Goal: Transaction & Acquisition: Purchase product/service

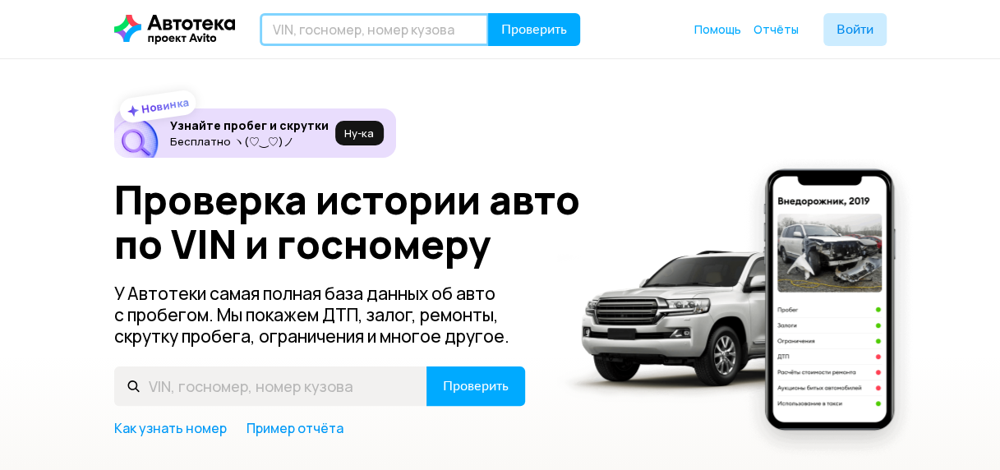
click at [343, 30] on input "text" at bounding box center [374, 29] width 229 height 33
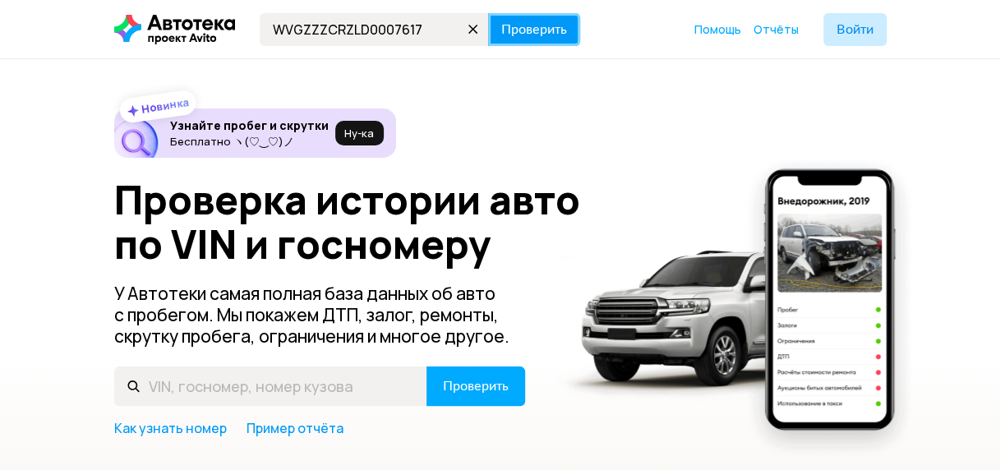
click at [538, 33] on span "Проверить" at bounding box center [534, 29] width 66 height 13
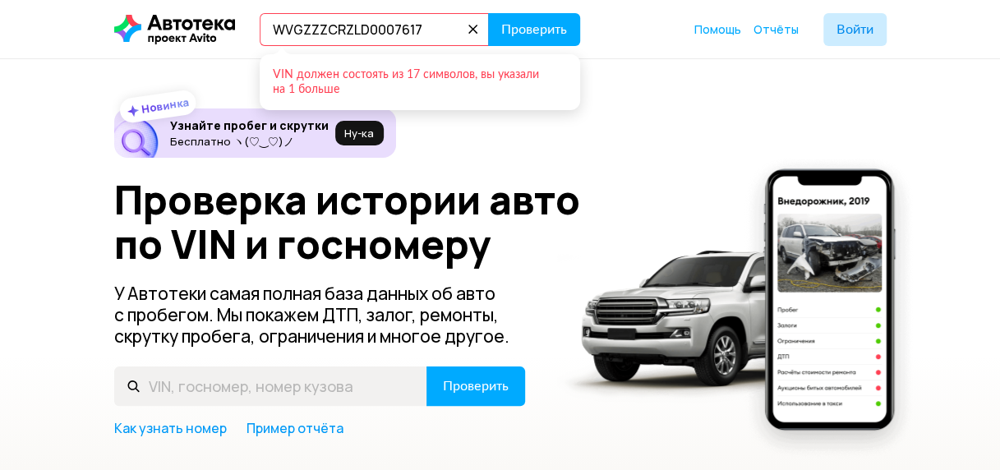
click at [457, 21] on input "WVGZZZCRZLD0007617" at bounding box center [374, 29] width 229 height 33
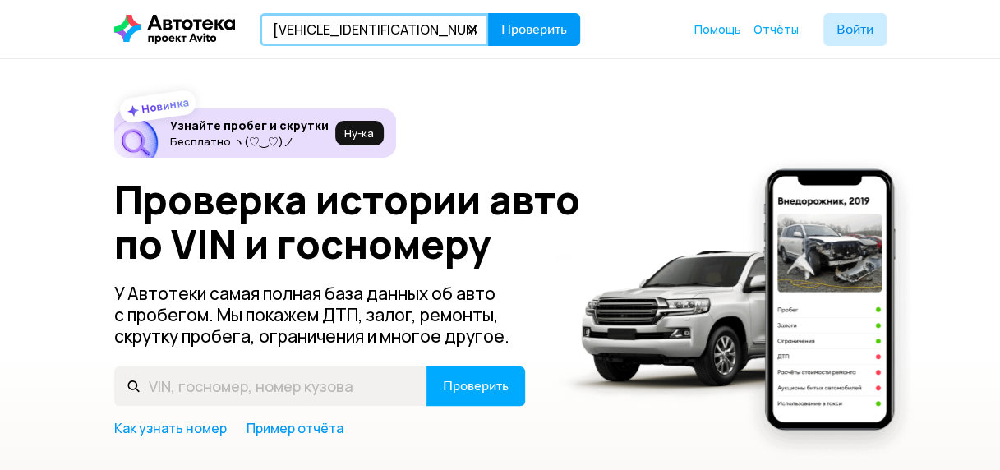
type input "[VEHICLE_IDENTIFICATION_NUMBER]"
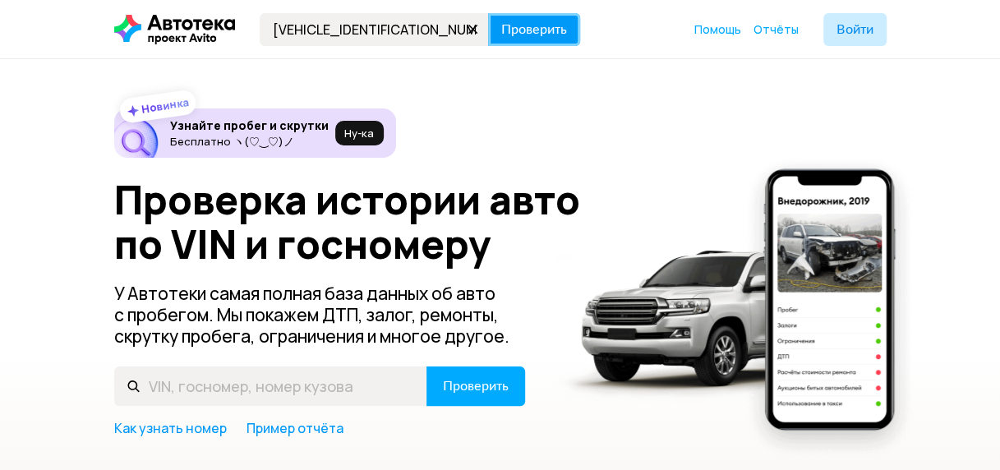
click at [516, 25] on span "Проверить" at bounding box center [534, 29] width 66 height 13
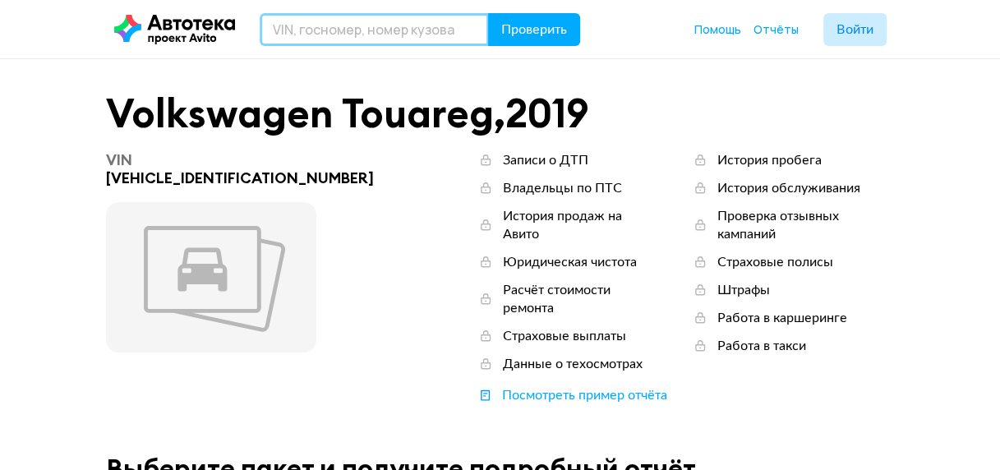
click at [423, 23] on input "text" at bounding box center [374, 29] width 229 height 33
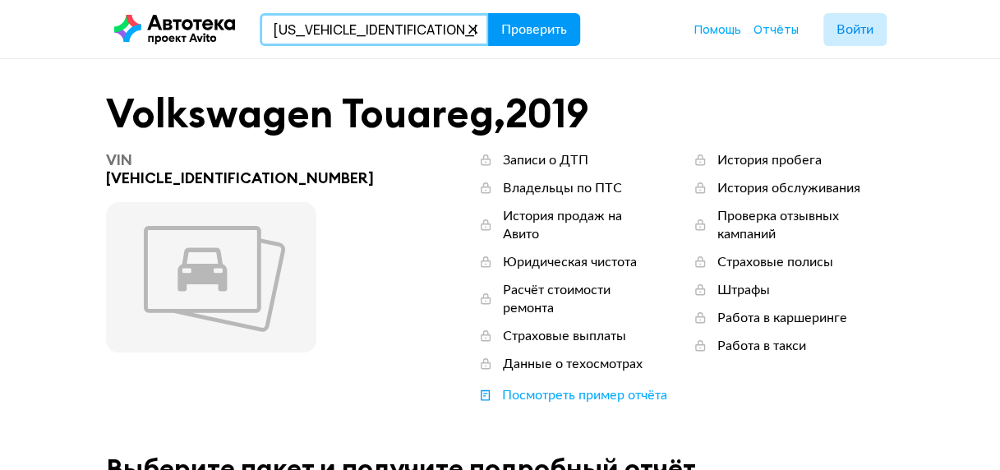
type input "[US_VEHICLE_IDENTIFICATION_NUMBER]"
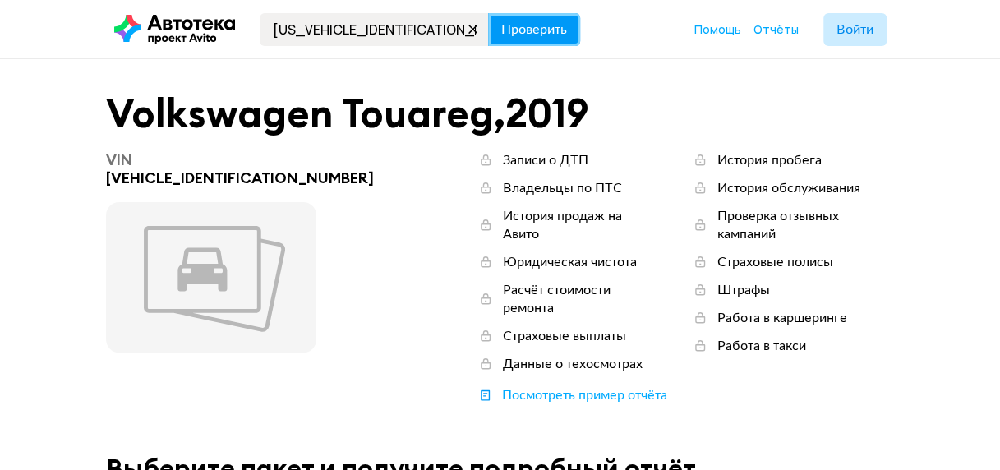
click at [553, 25] on span "Проверить" at bounding box center [534, 29] width 66 height 13
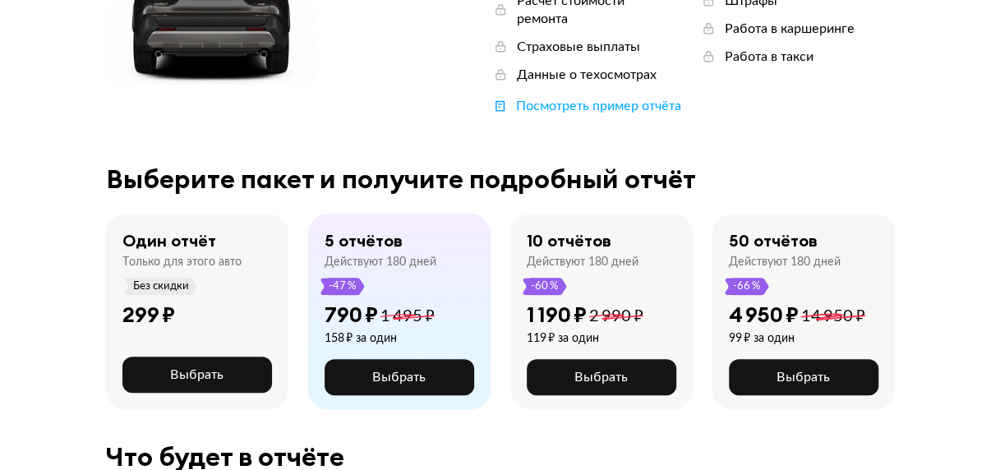
scroll to position [370, 0]
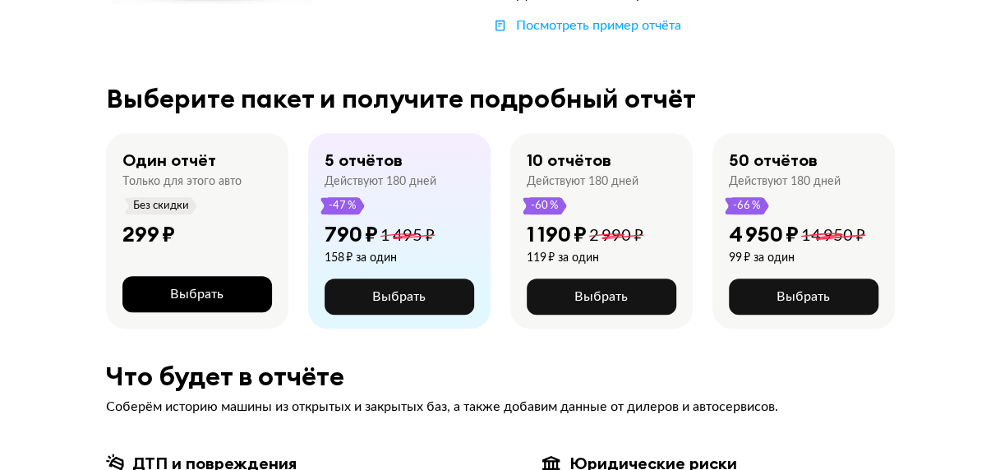
click at [202, 288] on span "Выбрать" at bounding box center [196, 294] width 53 height 13
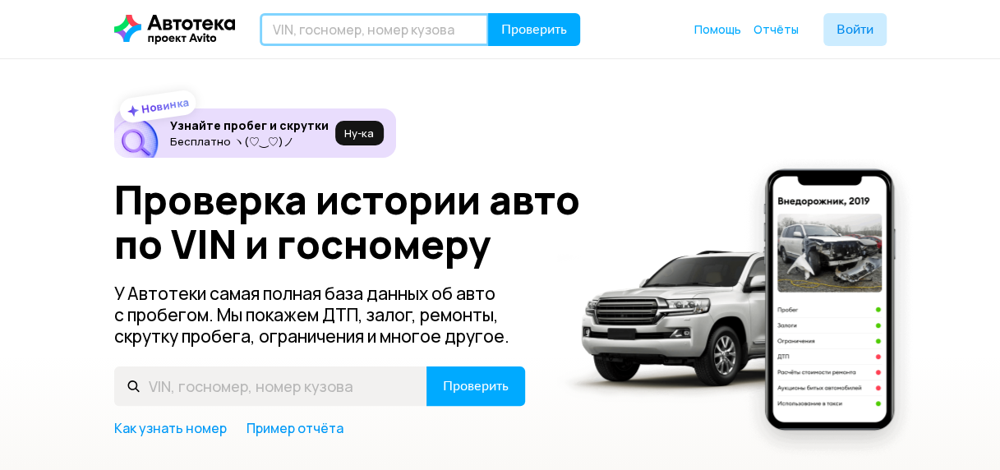
click at [327, 33] on input "text" at bounding box center [374, 29] width 229 height 33
type input "[US_VEHICLE_IDENTIFICATION_NUMBER]"
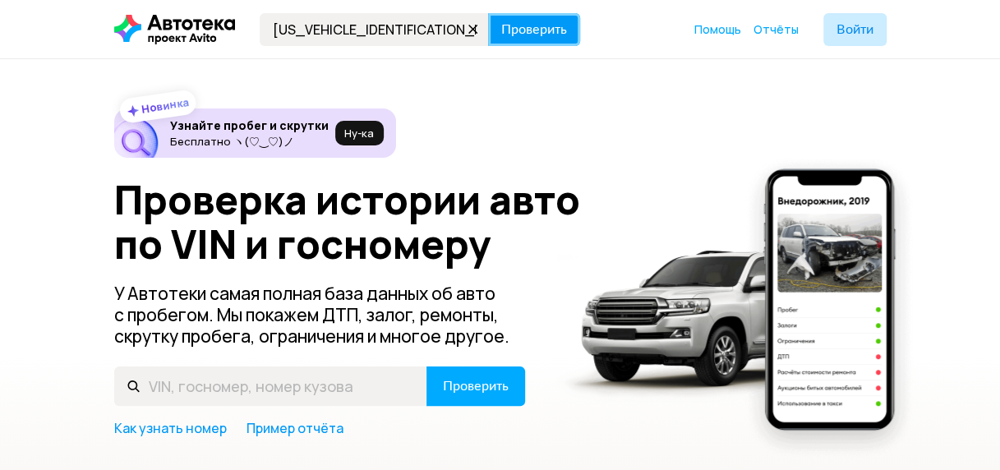
click at [547, 31] on span "Проверить" at bounding box center [534, 29] width 66 height 13
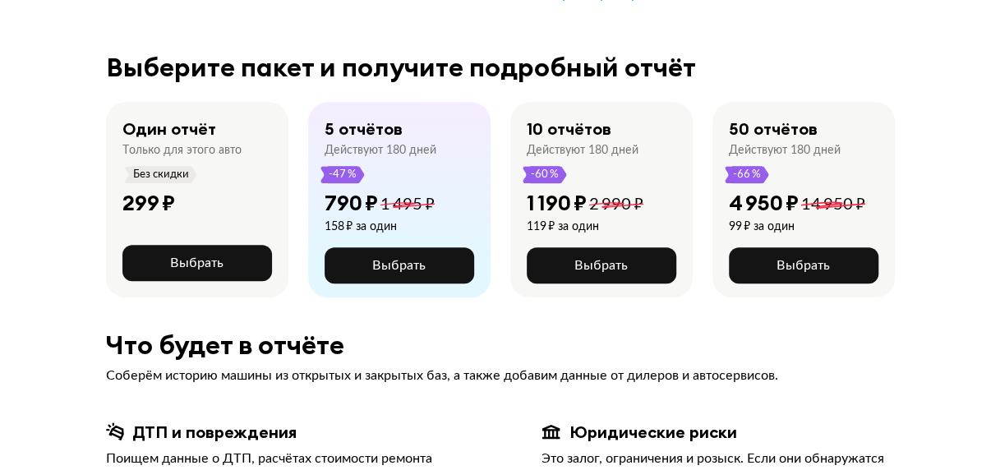
scroll to position [488, 0]
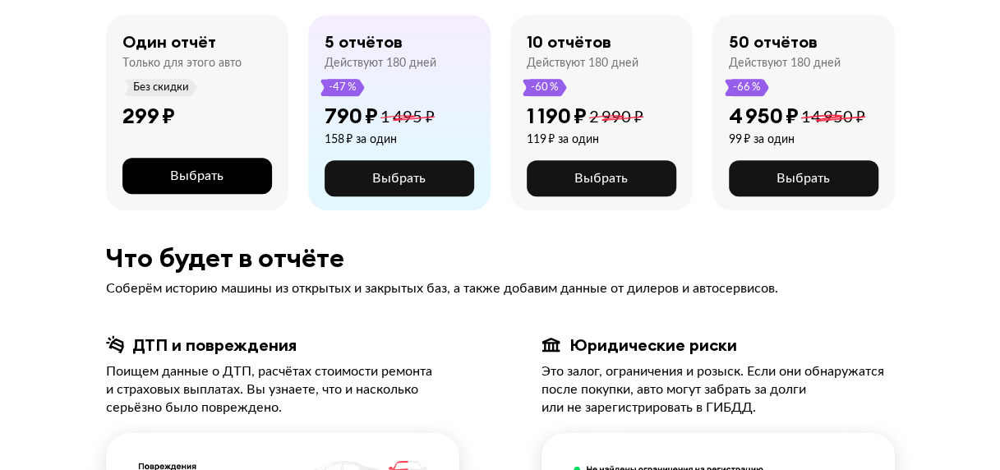
click at [180, 169] on span "Выбрать" at bounding box center [196, 175] width 53 height 13
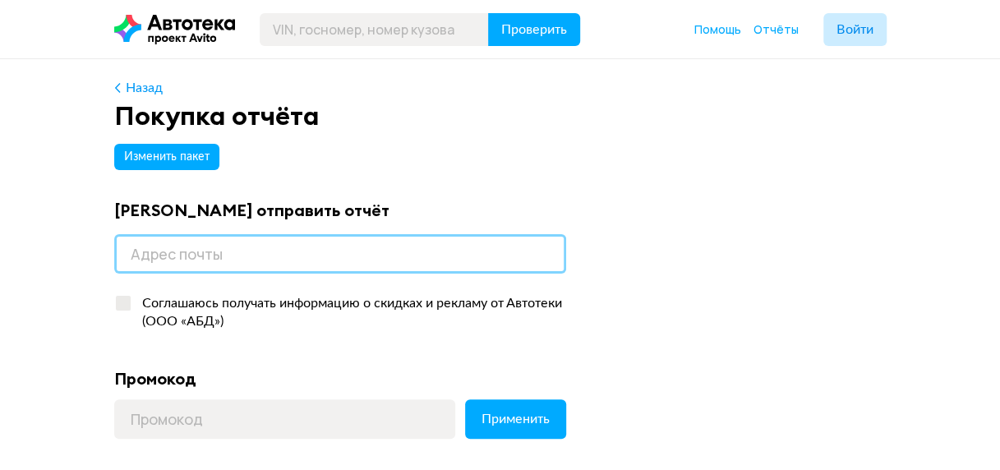
click at [232, 251] on input "email" at bounding box center [340, 253] width 452 height 39
type input "elena.kolpakova@bk.ru"
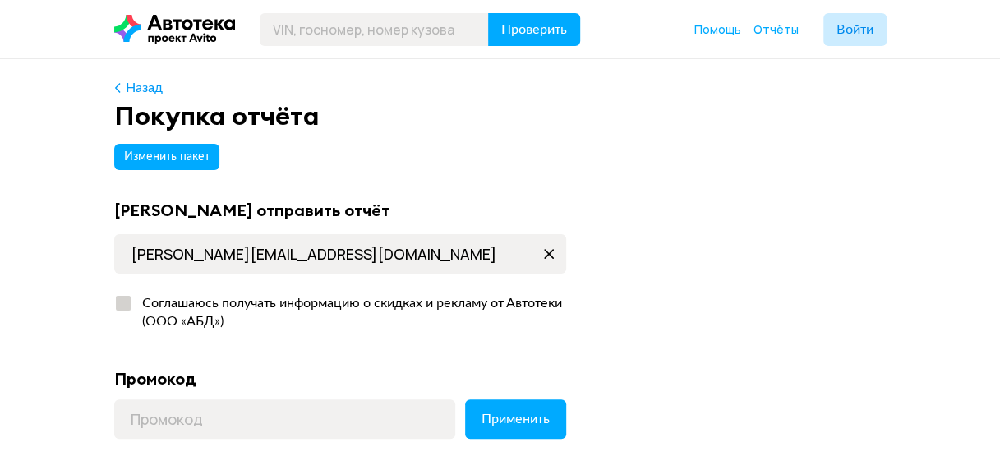
click at [132, 305] on div "Соглашаюсь получать информацию о скидках и рекламу от Автотеки (ООО «АБД»)" at bounding box center [349, 312] width 434 height 36
click at [125, 305] on input "Соглашаюсь получать информацию о скидках и рекламу от Автотеки (ООО «АБД»)" at bounding box center [119, 299] width 11 height 11
checkbox input "true"
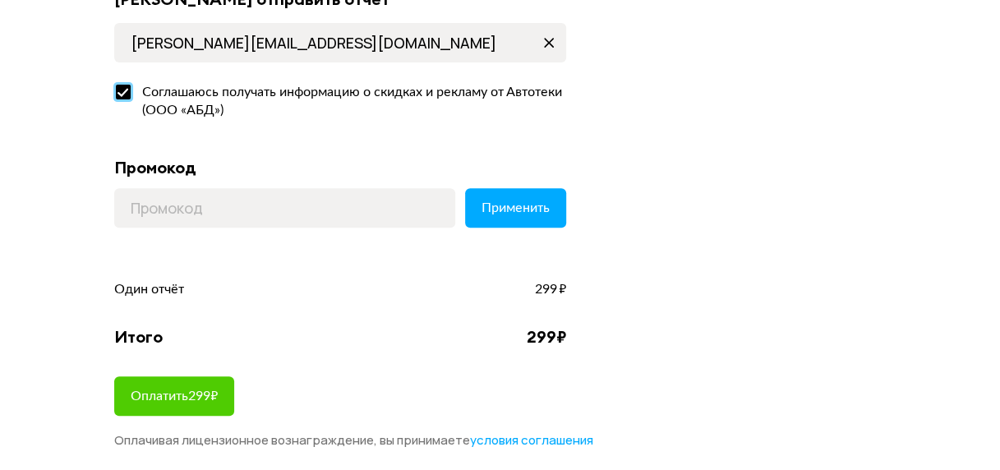
scroll to position [266, 0]
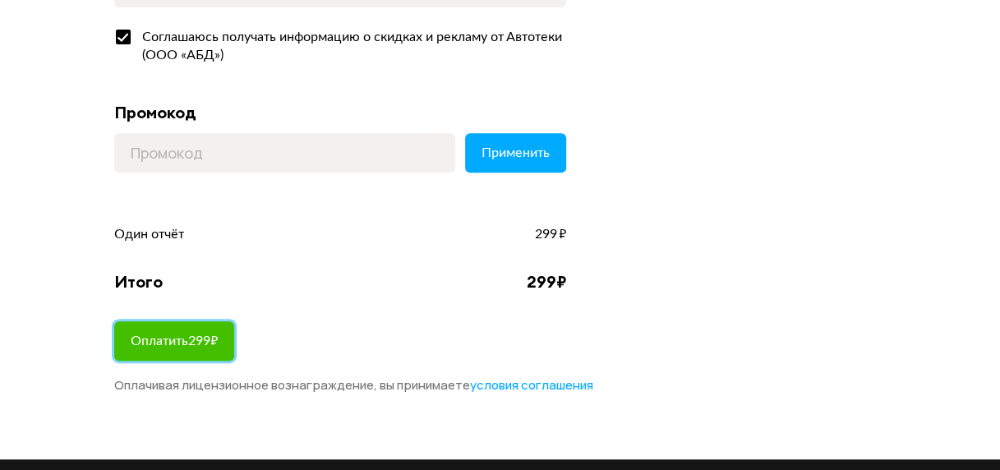
click at [157, 335] on span "Оплатить 299 ₽" at bounding box center [174, 341] width 87 height 13
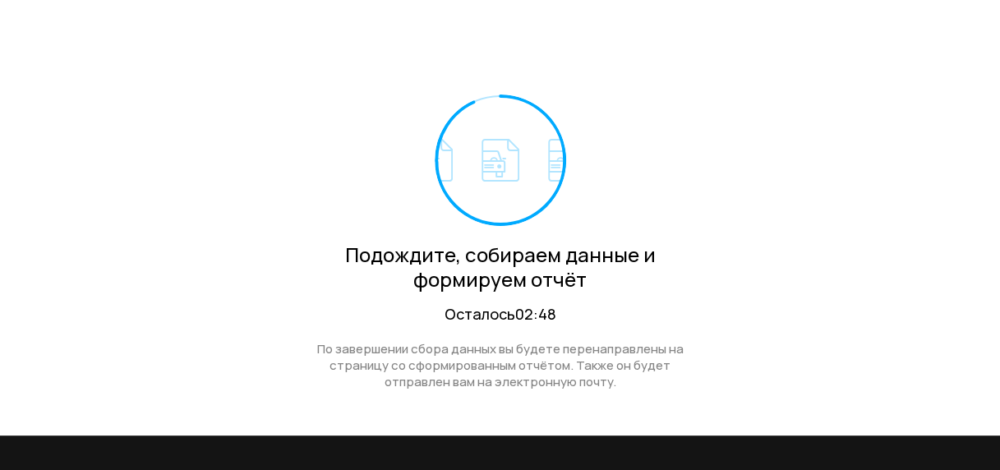
scroll to position [48, 0]
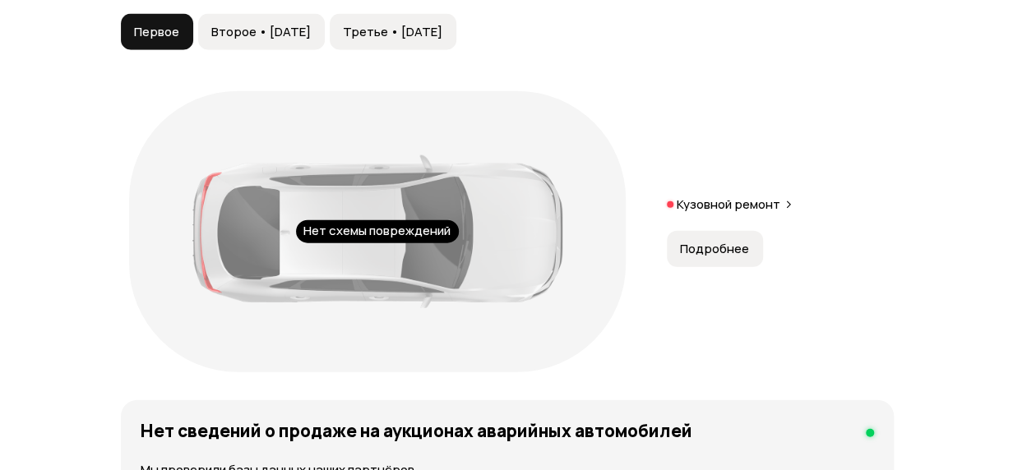
scroll to position [1705, 0]
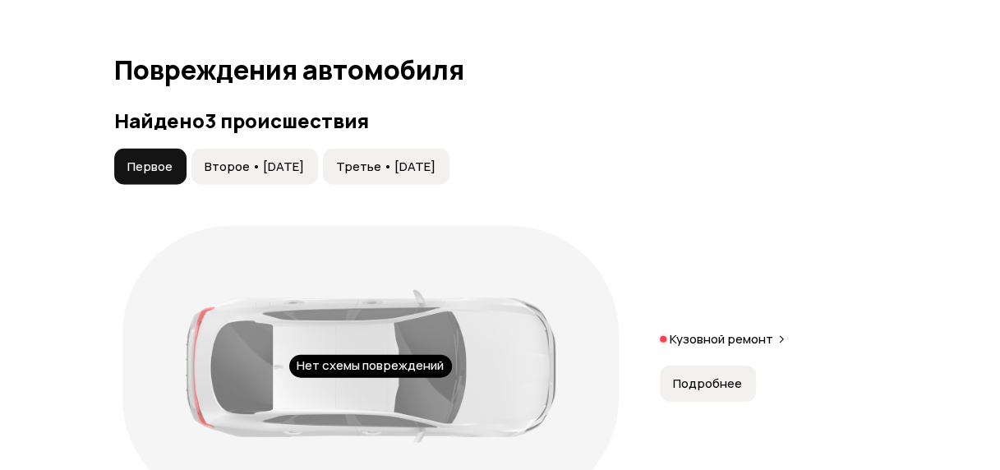
click at [715, 393] on button "Подробнее" at bounding box center [708, 384] width 96 height 36
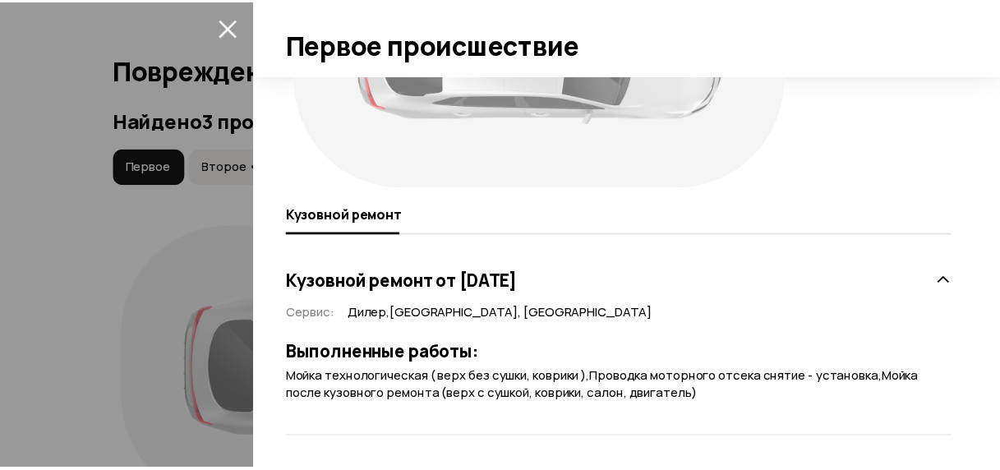
scroll to position [0, 0]
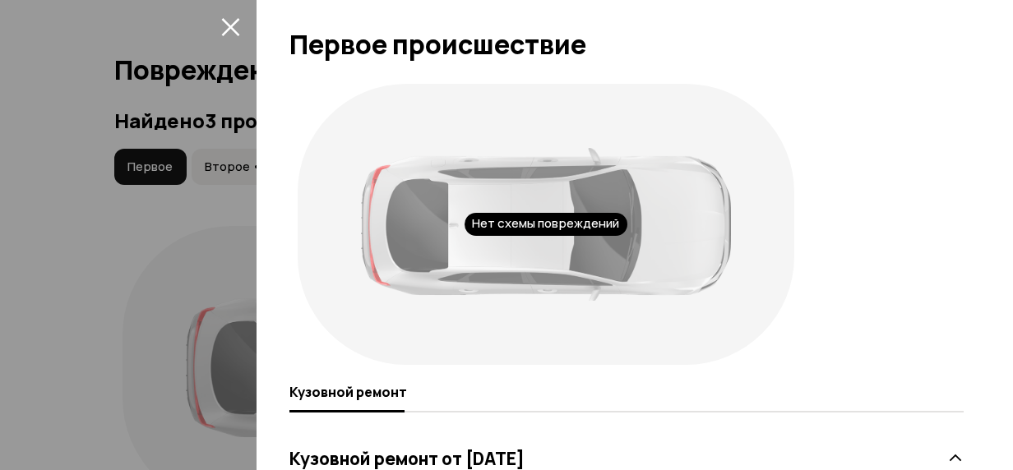
click at [54, 289] on div at bounding box center [506, 235] width 1013 height 470
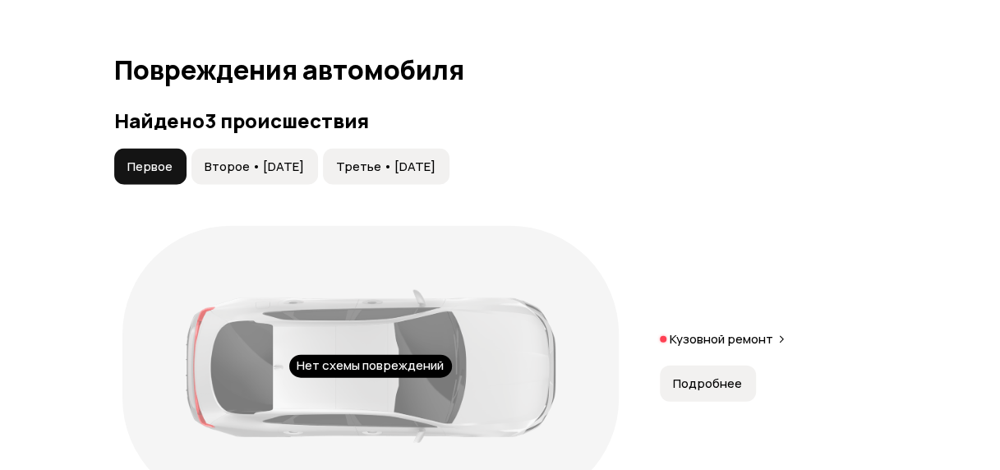
click at [263, 173] on span "Второе • 26 апр 2022" at bounding box center [254, 167] width 99 height 16
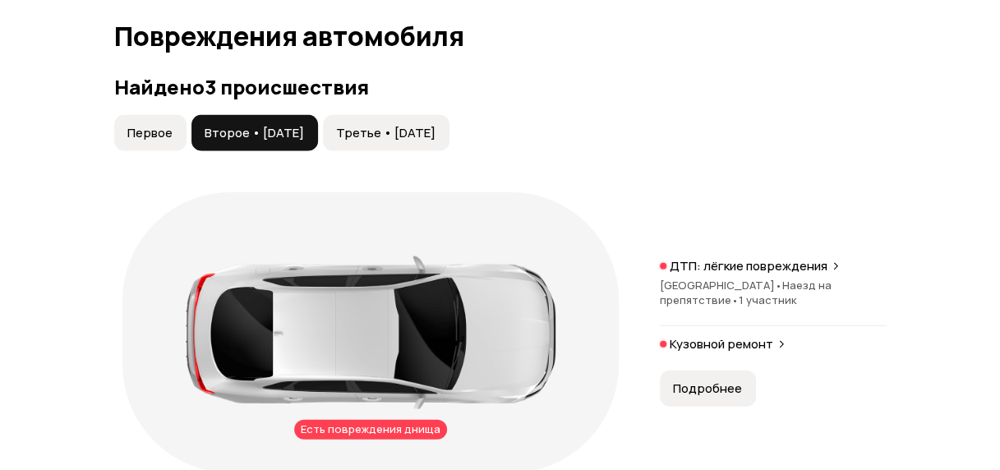
scroll to position [1654, 0]
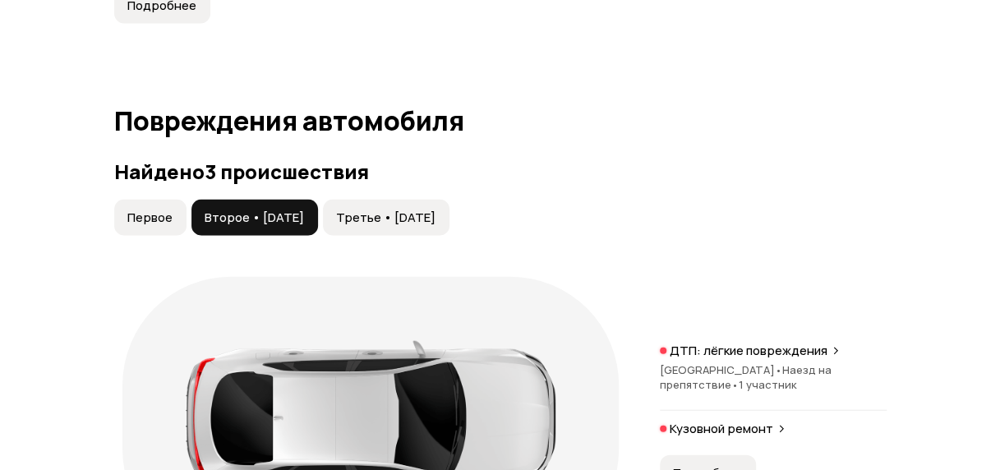
click at [436, 210] on span "Третье • 20 июл 2024" at bounding box center [385, 218] width 99 height 16
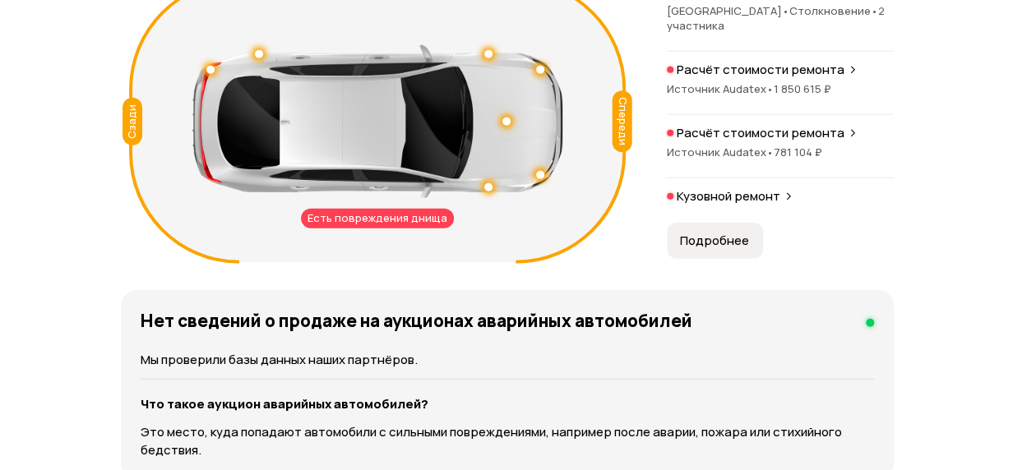
scroll to position [1983, 0]
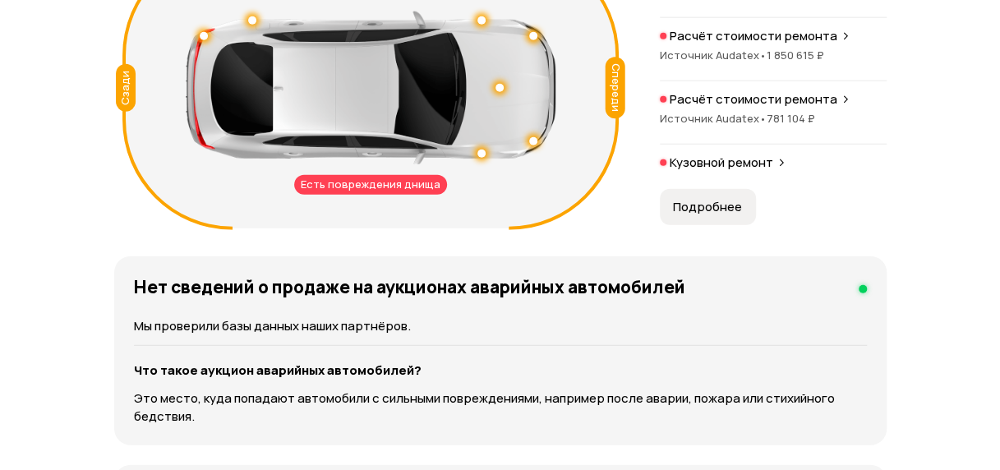
click at [841, 30] on icon at bounding box center [846, 36] width 10 height 13
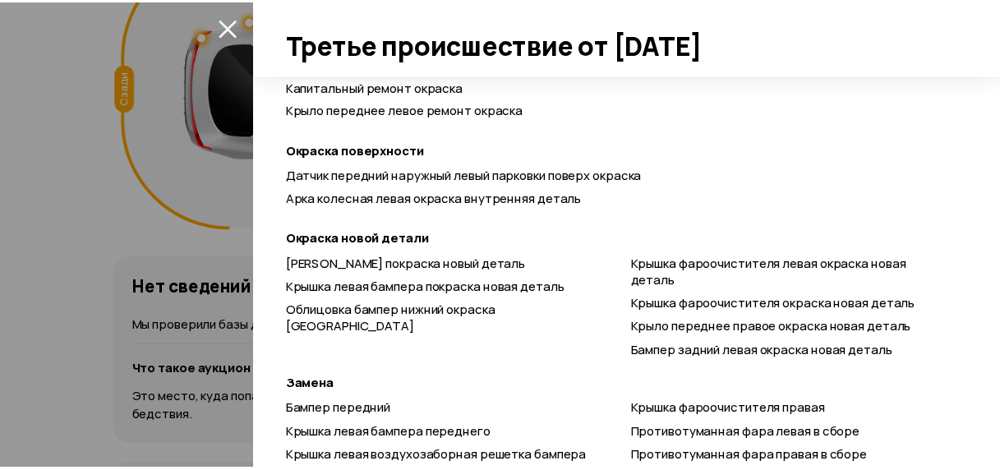
scroll to position [0, 0]
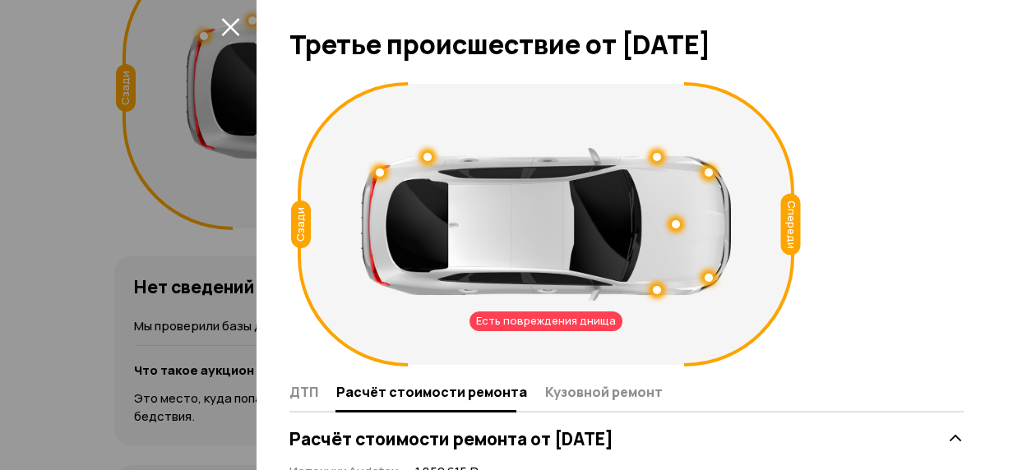
click at [110, 178] on div at bounding box center [506, 235] width 1013 height 470
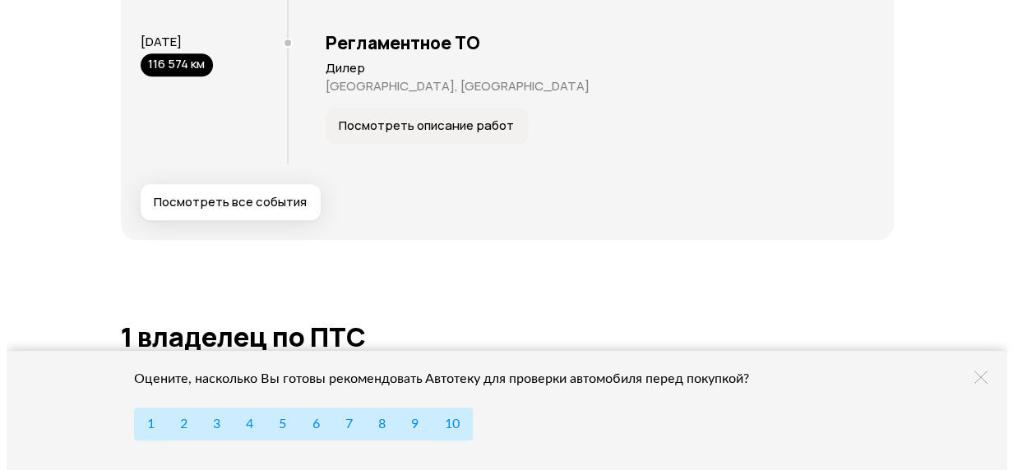
scroll to position [3611, 0]
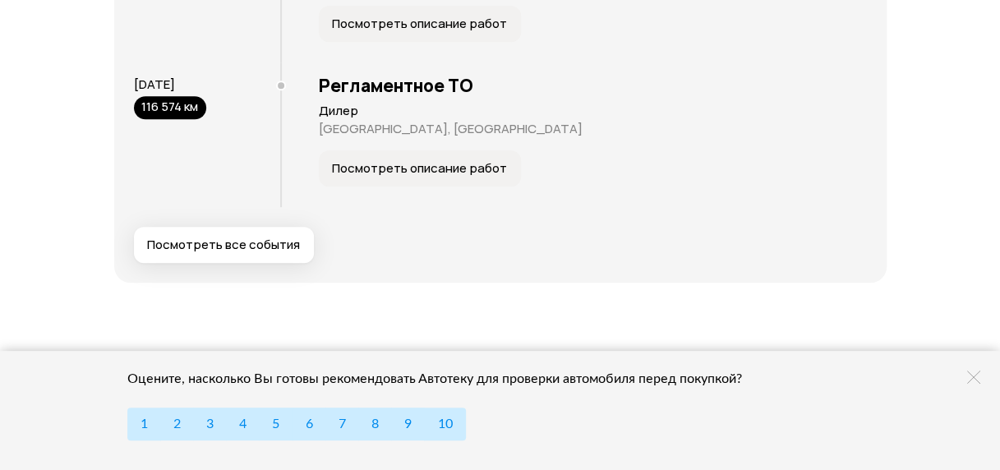
click at [255, 241] on span "Посмотреть все события" at bounding box center [223, 245] width 153 height 16
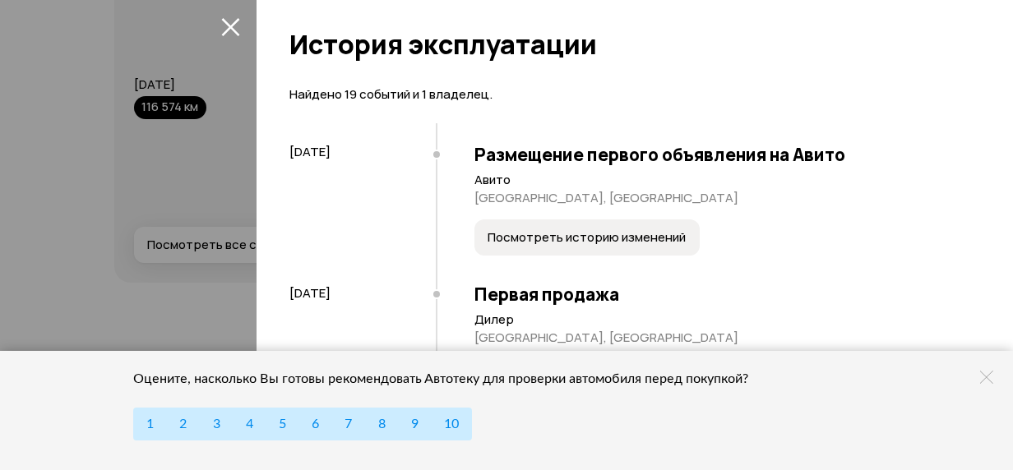
click at [202, 178] on div at bounding box center [506, 235] width 1013 height 470
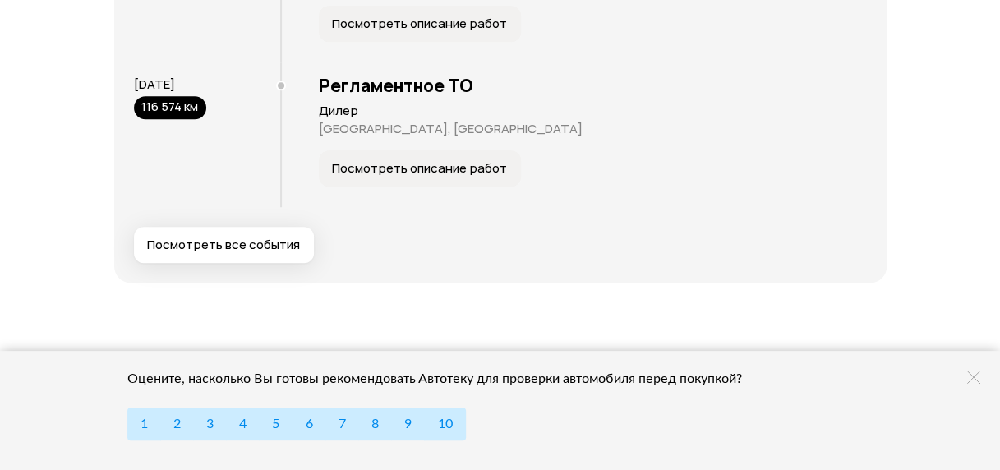
click at [240, 249] on span "Посмотреть все события" at bounding box center [223, 245] width 153 height 16
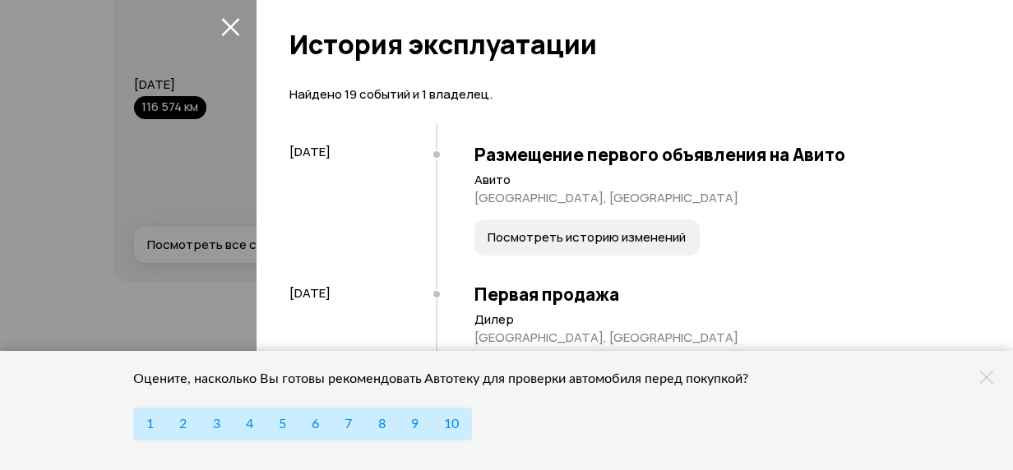
click at [240, 249] on div at bounding box center [506, 235] width 1013 height 470
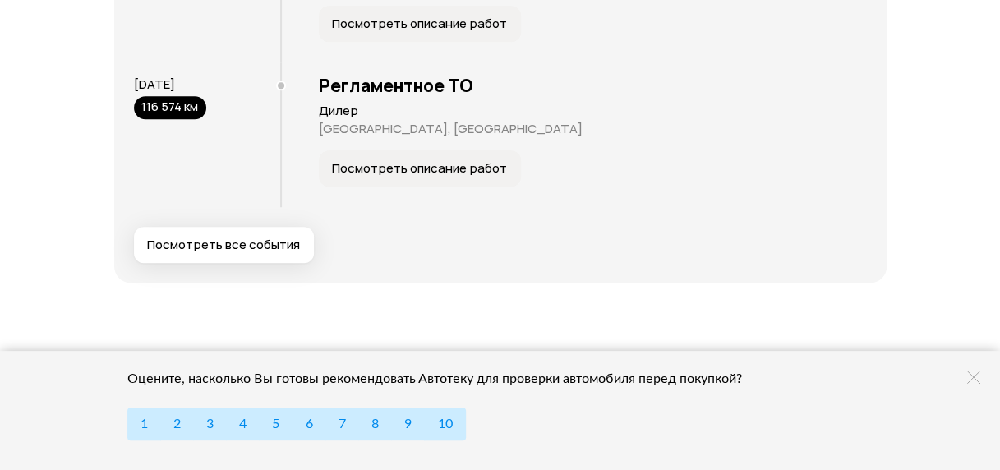
click at [198, 253] on button "Посмотреть все события" at bounding box center [224, 245] width 180 height 36
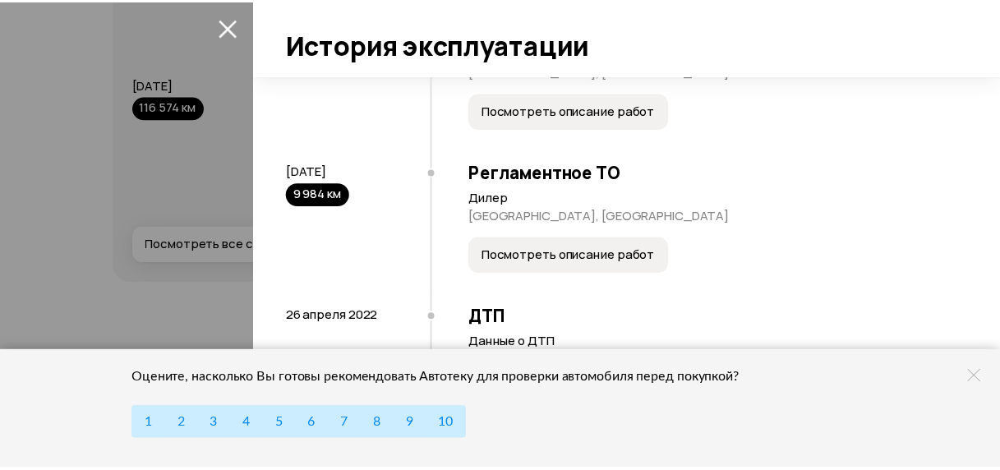
scroll to position [0, 0]
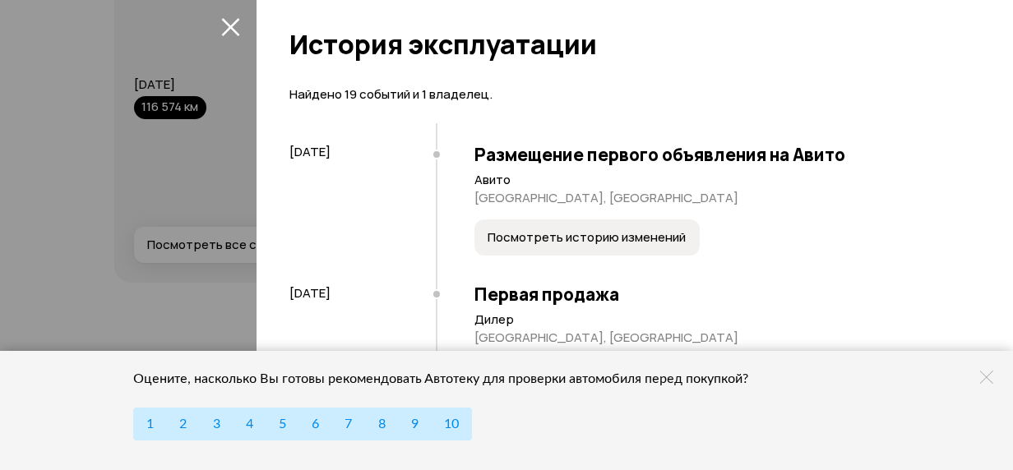
click at [65, 149] on div at bounding box center [506, 235] width 1013 height 470
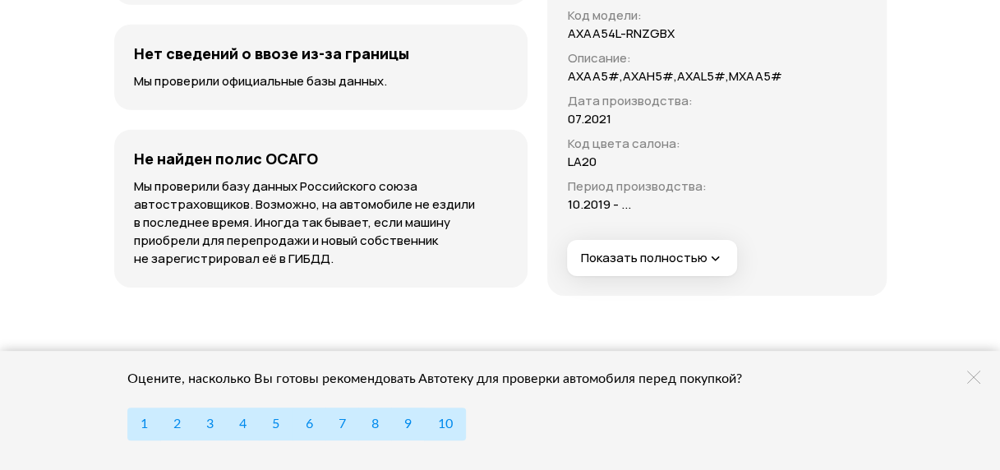
scroll to position [5519, 0]
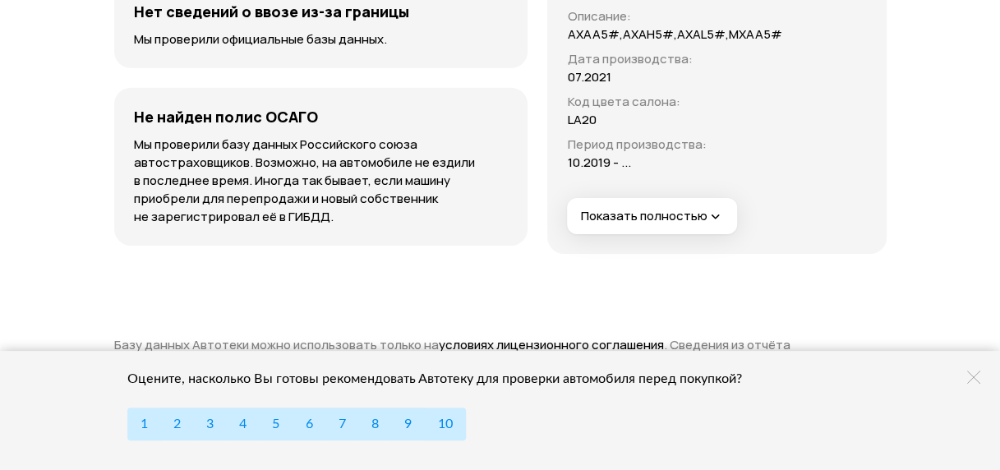
click at [652, 214] on span "Показать полностью" at bounding box center [651, 216] width 143 height 17
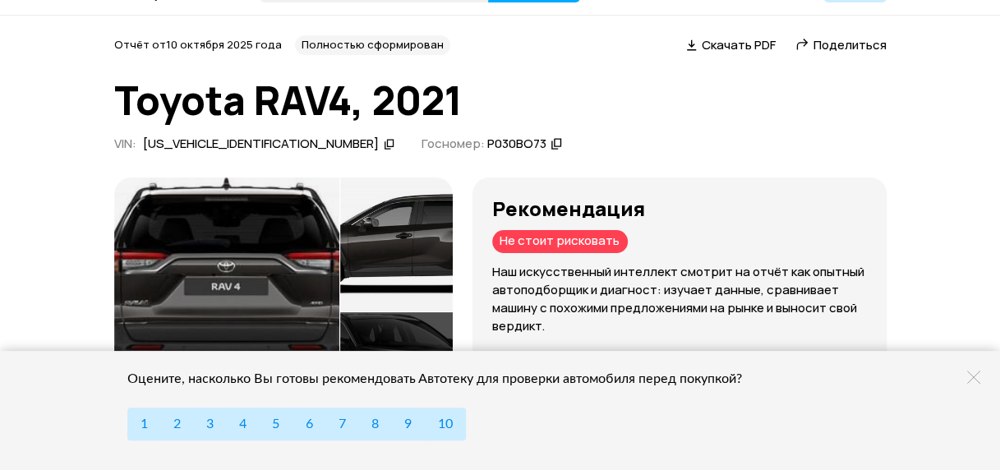
scroll to position [0, 0]
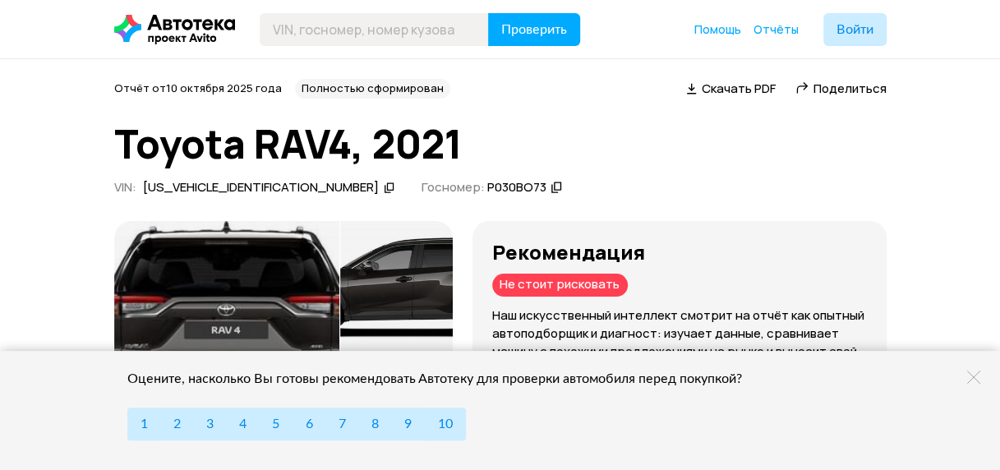
click at [722, 95] on span "Скачать PDF" at bounding box center [739, 88] width 74 height 17
